Goal: Task Accomplishment & Management: Manage account settings

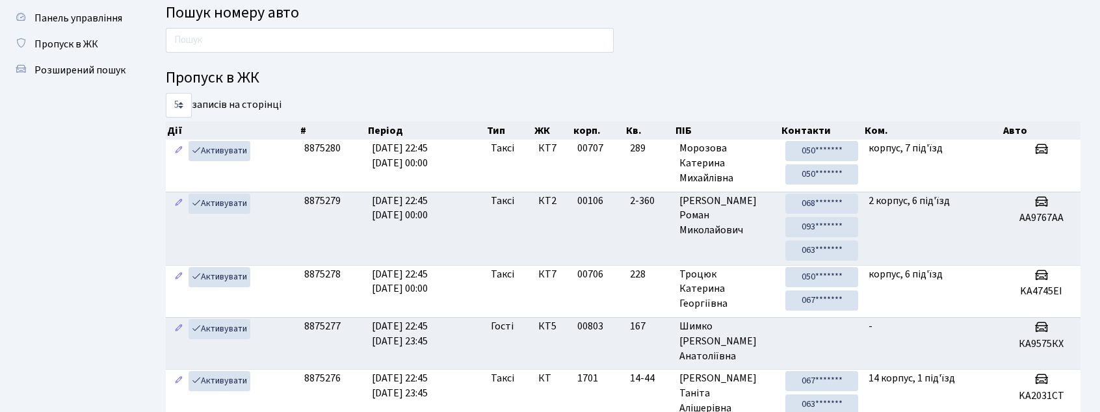
scroll to position [34, 0]
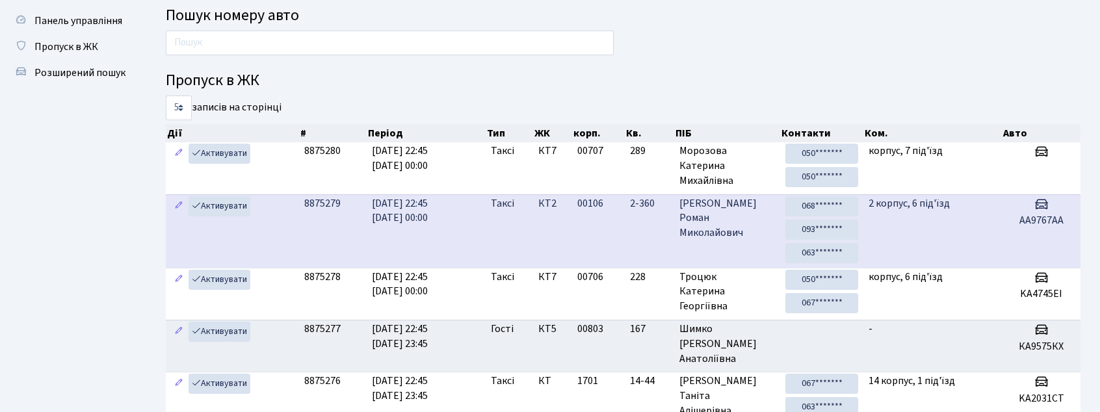
click at [664, 256] on td "2-360" at bounding box center [649, 230] width 49 height 73
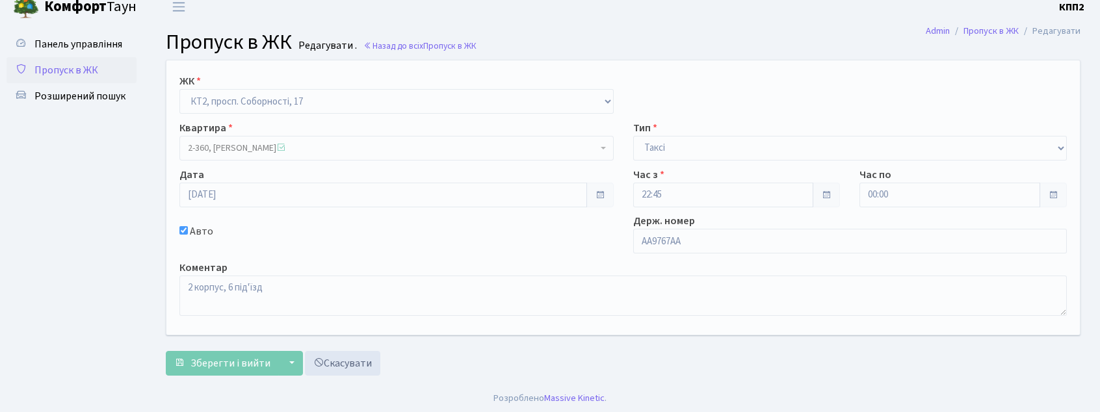
scroll to position [14, 0]
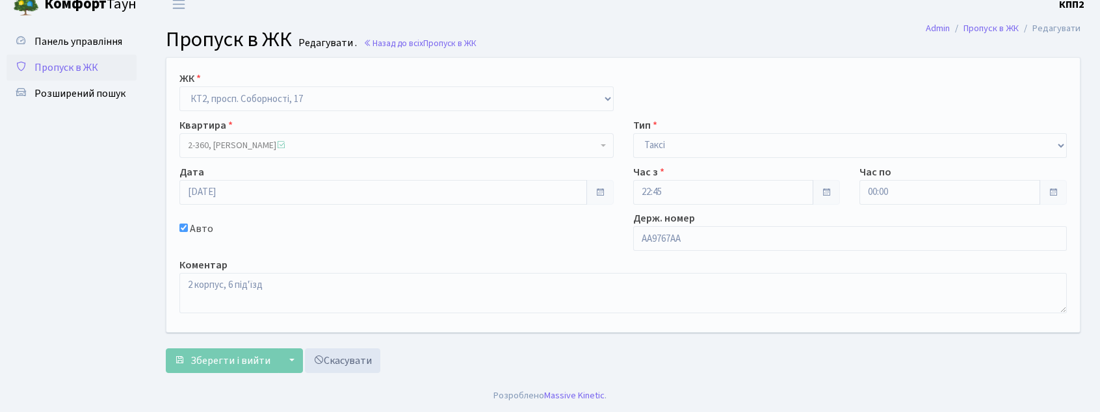
click at [79, 60] on span "Пропуск в ЖК" at bounding box center [66, 67] width 64 height 14
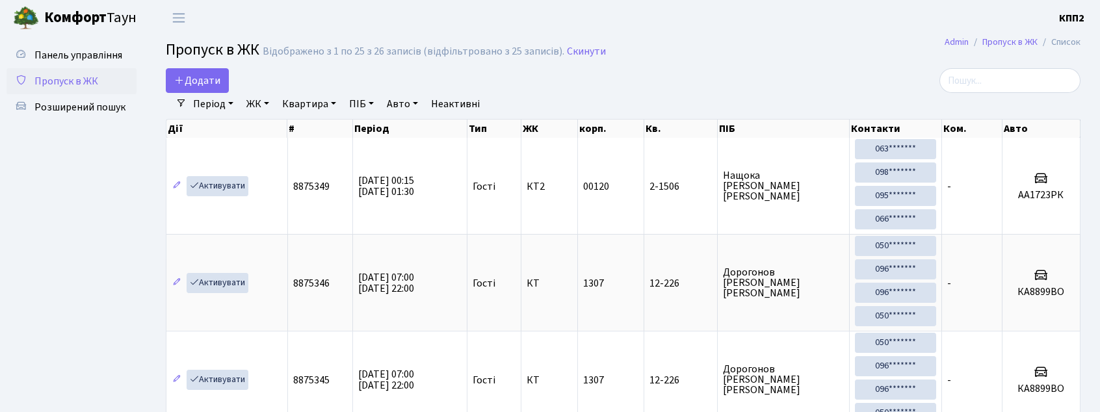
select select "25"
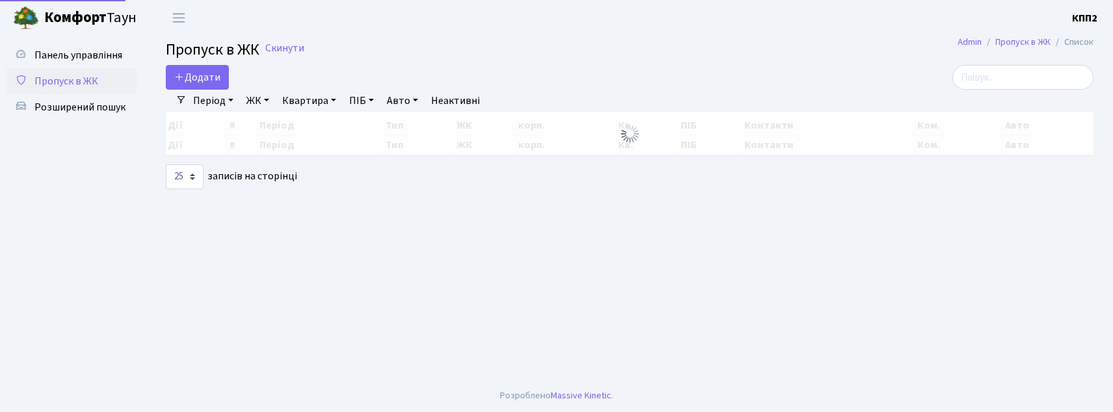
select select "25"
